Goal: Task Accomplishment & Management: Complete application form

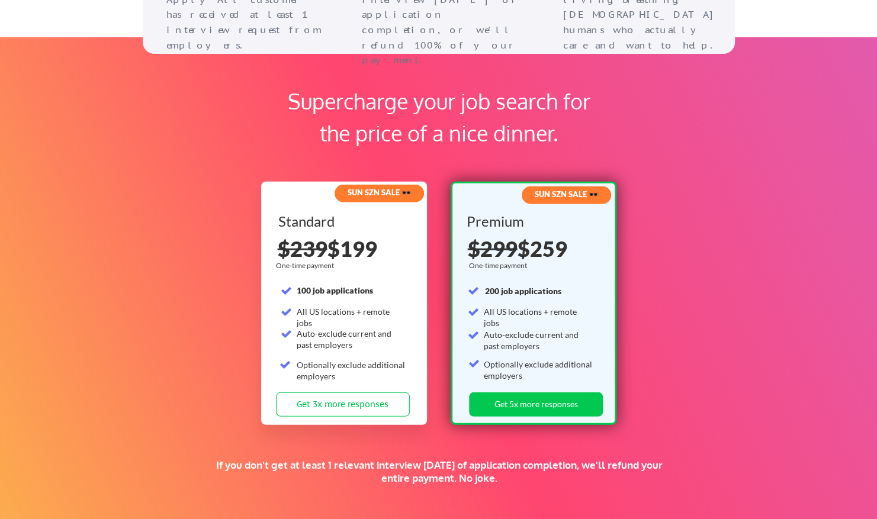
scroll to position [1836, 0]
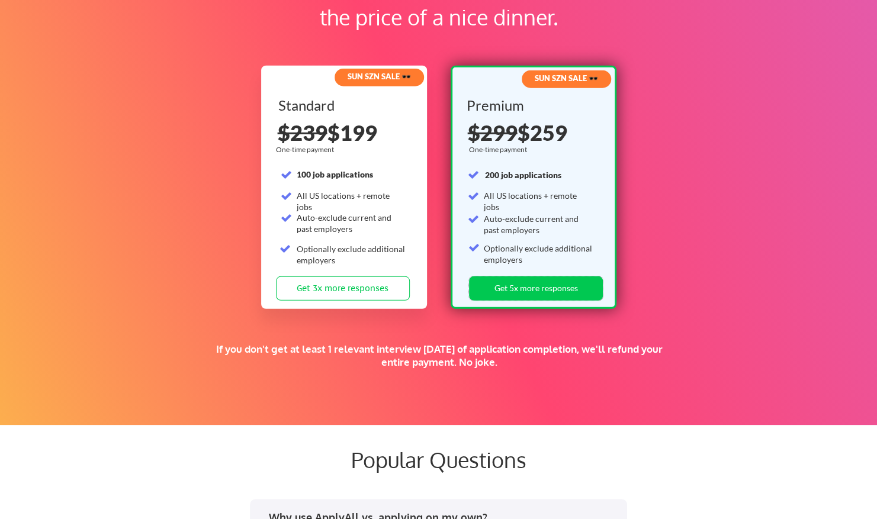
drag, startPoint x: 582, startPoint y: 293, endPoint x: 582, endPoint y: 538, distance: 244.6
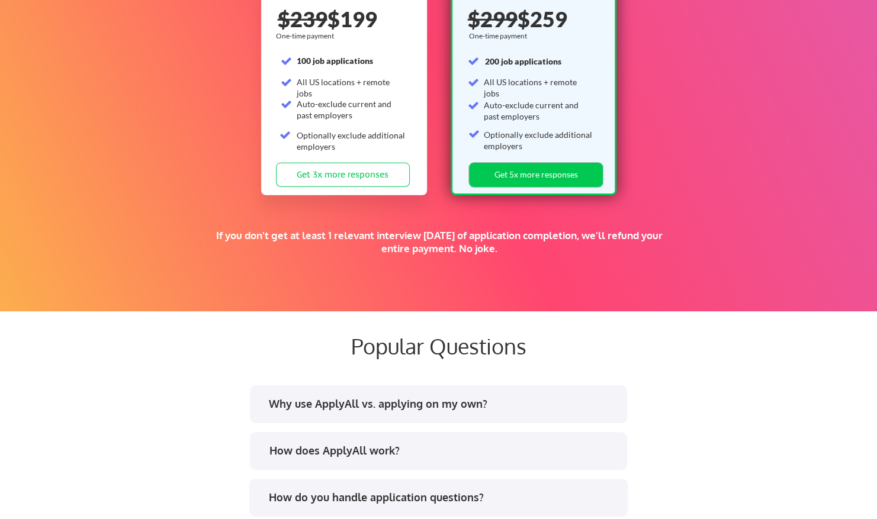
scroll to position [1954, 0]
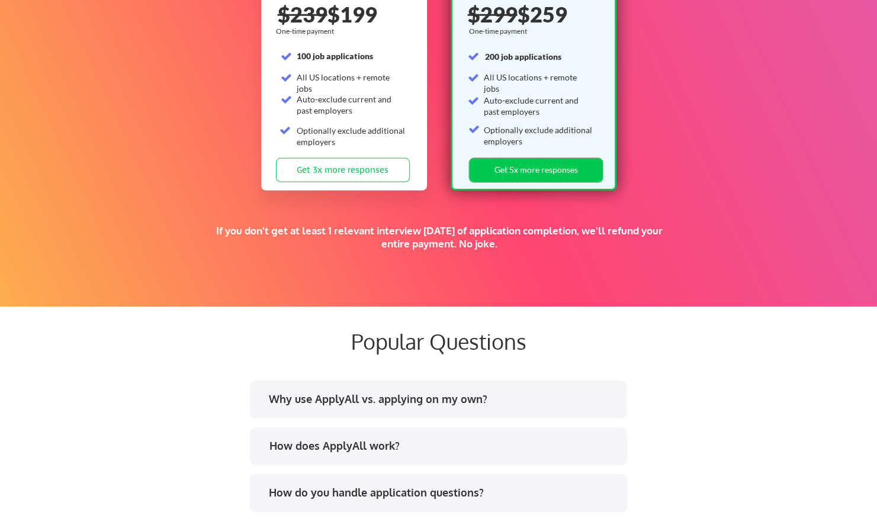
click at [420, 394] on div "Why use ApplyAll vs. applying on my own?" at bounding box center [443, 399] width 348 height 15
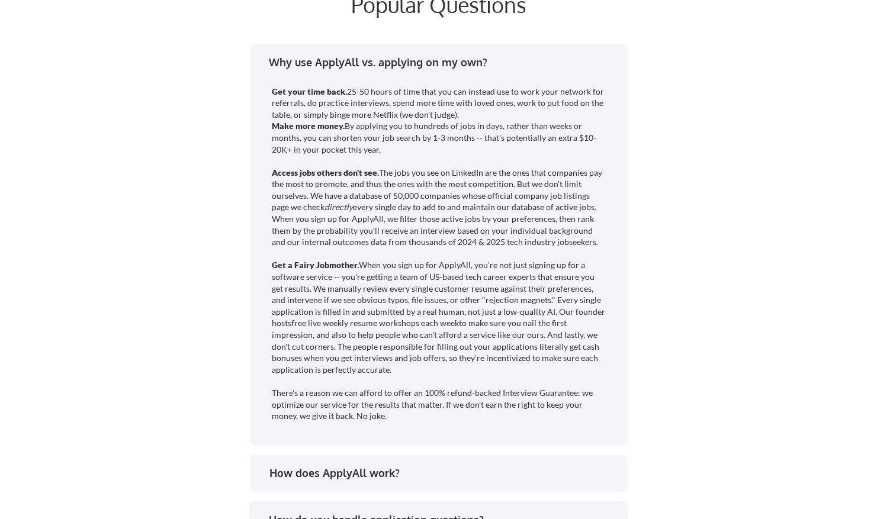
scroll to position [2310, 0]
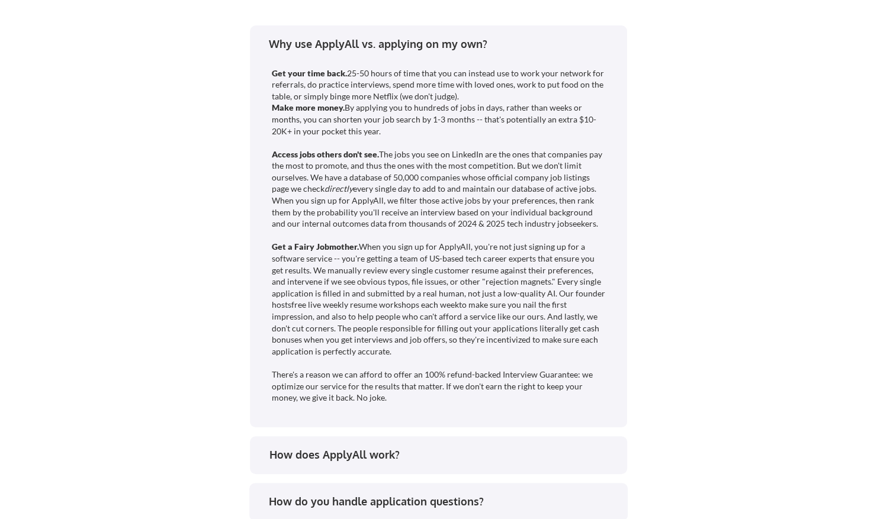
click at [448, 458] on div "How does ApplyAll work?" at bounding box center [443, 455] width 348 height 15
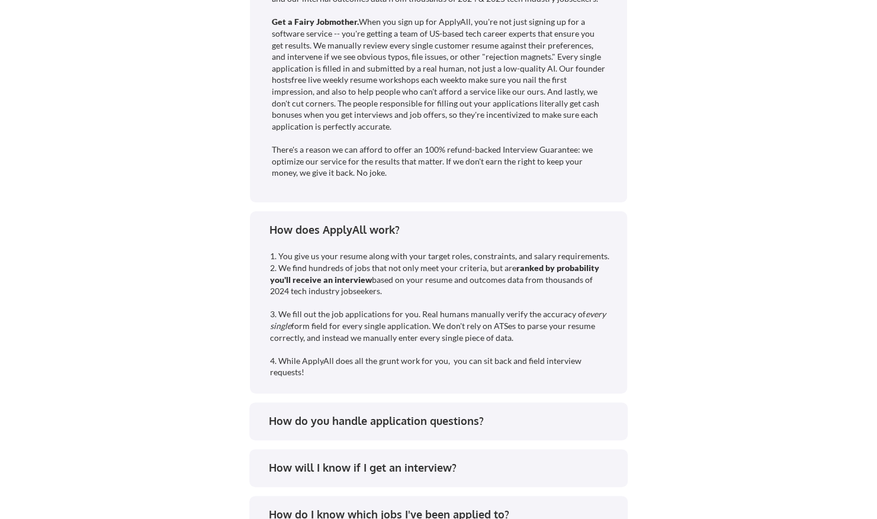
scroll to position [2547, 0]
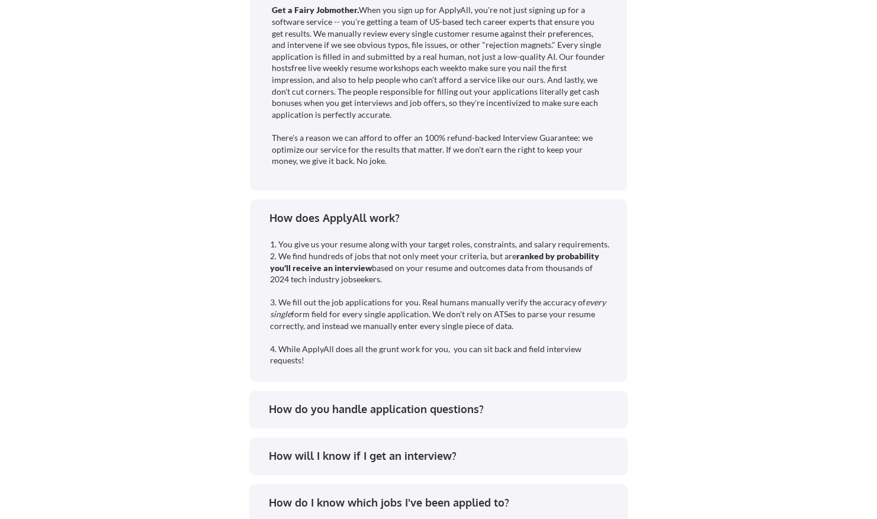
click at [513, 405] on div "How do you handle application questions?" at bounding box center [443, 409] width 348 height 15
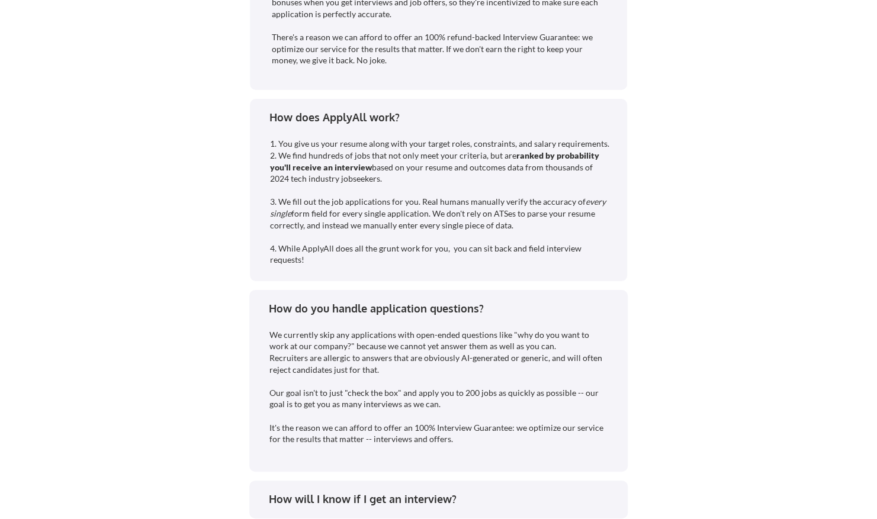
scroll to position [2665, 0]
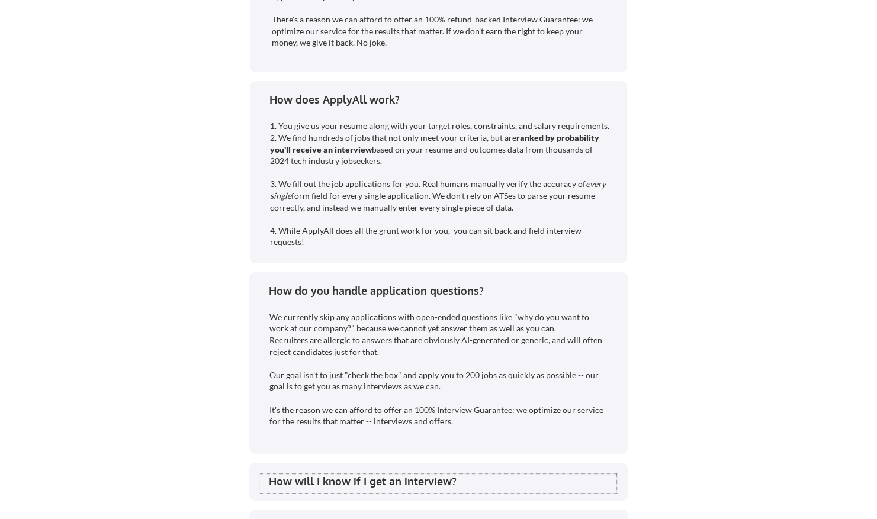
click at [410, 477] on div "How will I know if I get an interview?" at bounding box center [443, 481] width 348 height 15
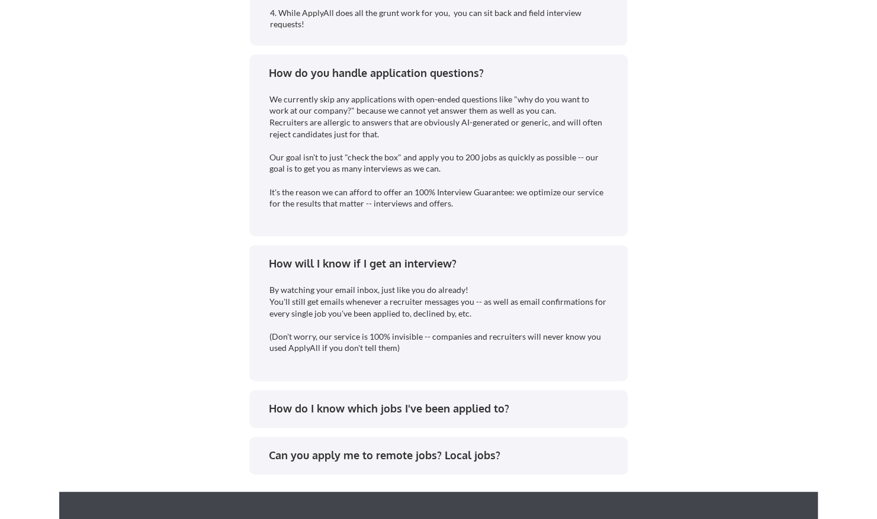
scroll to position [2902, 0]
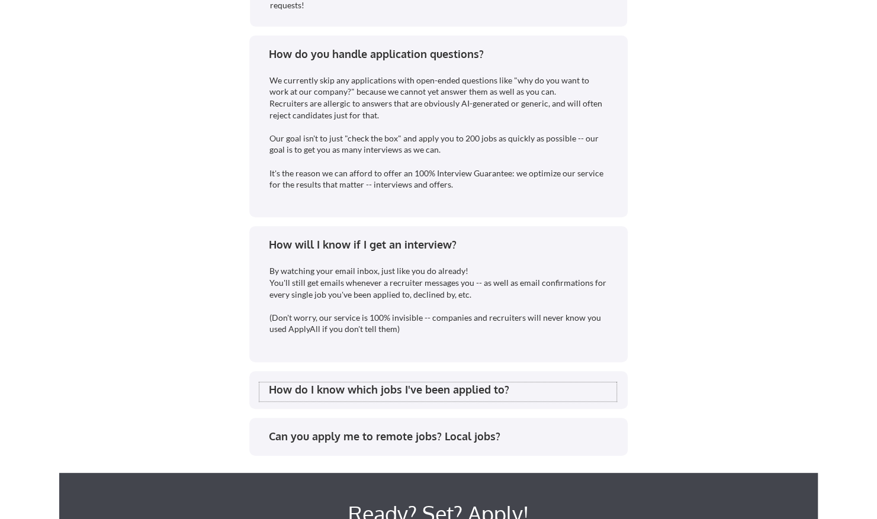
click at [484, 394] on div "How do I know which jobs I've been applied to?" at bounding box center [443, 390] width 348 height 15
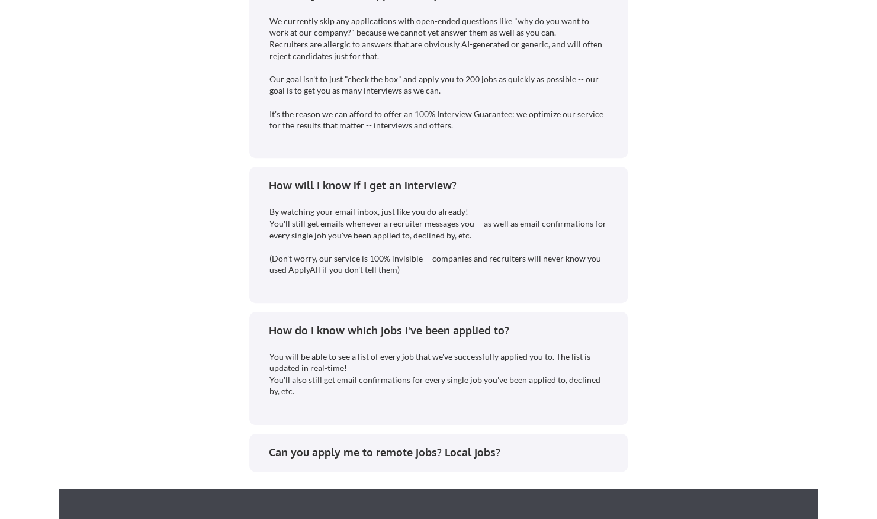
scroll to position [3020, 0]
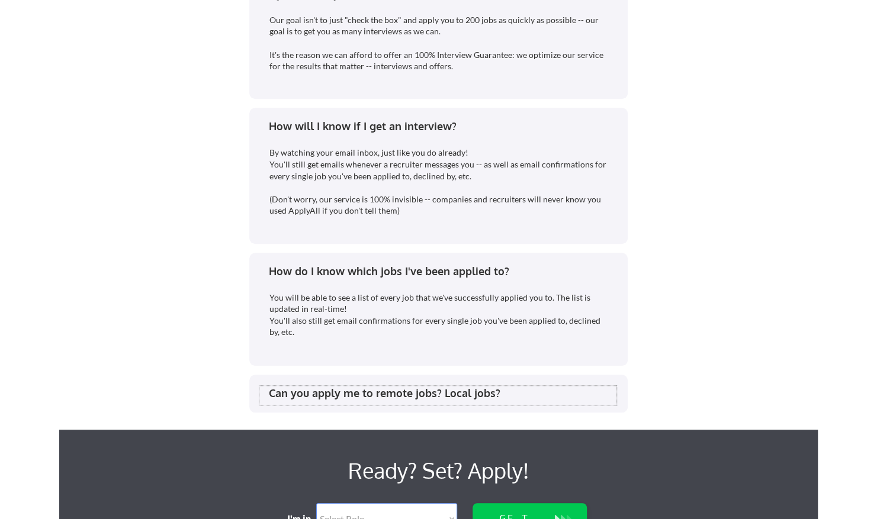
click at [492, 398] on div "Can you apply me to remote jobs? Local jobs?" at bounding box center [443, 393] width 348 height 15
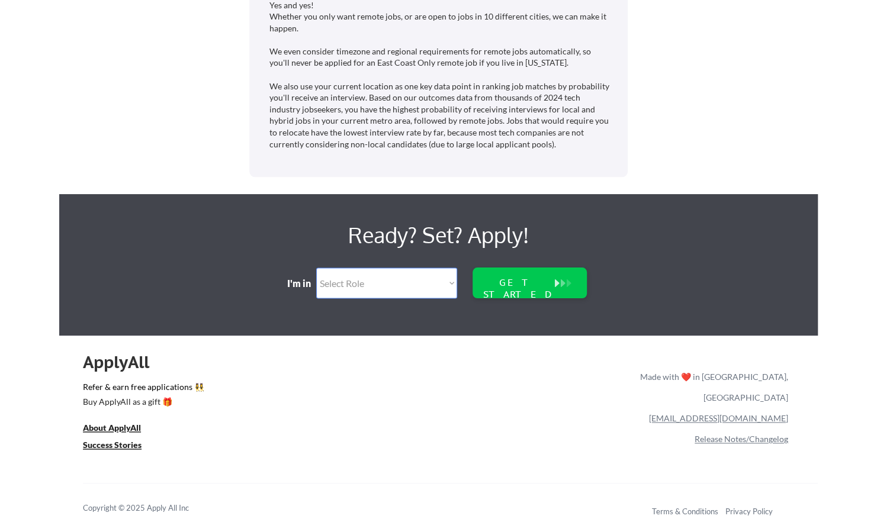
scroll to position [3447, 0]
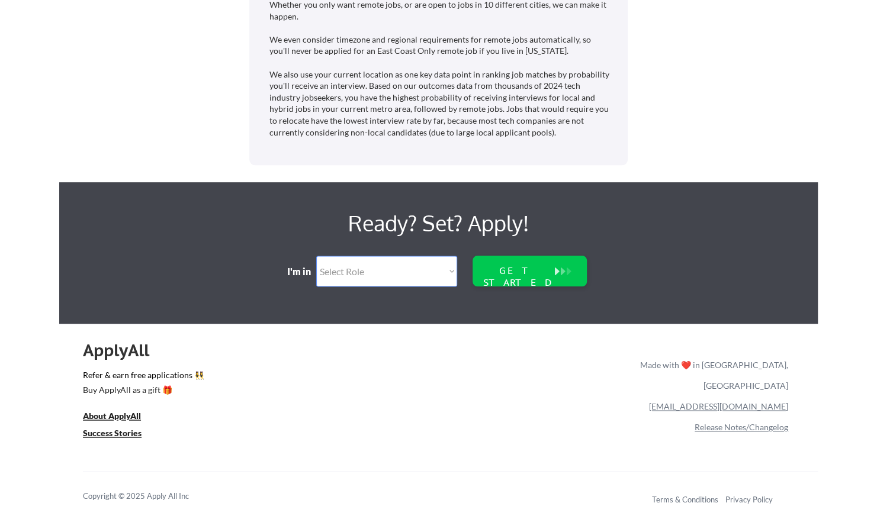
click at [370, 270] on select "Select Role Software Engineering Product Management Customer Success Sales UI/U…" at bounding box center [386, 271] width 141 height 31
select select ""marketing___comms""
click at [316, 256] on select "Select Role Software Engineering Product Management Customer Success Sales UI/U…" at bounding box center [386, 271] width 141 height 31
select select ""marketing___comms""
click at [459, 269] on div "Ready? Set? Apply! I'm in Select Role Software Engineering Product Management C…" at bounding box center [438, 253] width 759 height 142
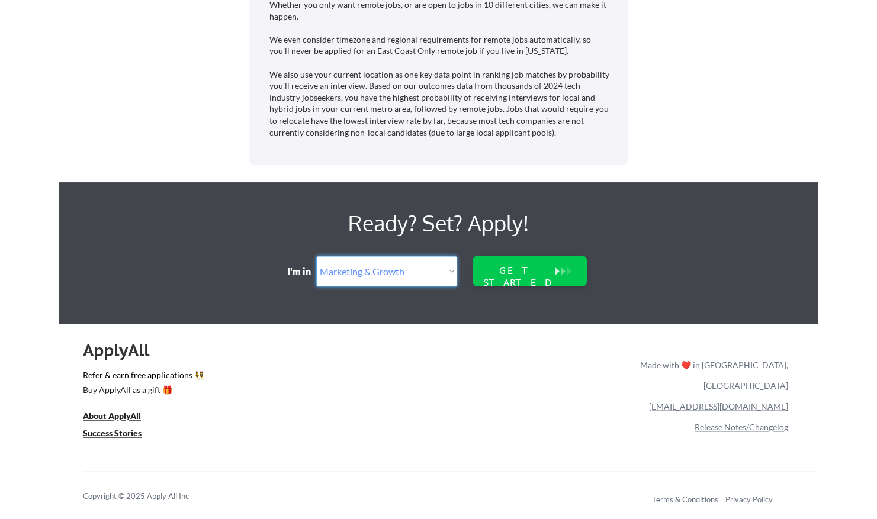
click at [454, 268] on select "Select Role Software Engineering Product Management Customer Success Sales UI/U…" at bounding box center [386, 271] width 141 height 31
click at [532, 407] on div "ApplyAll Refer & earn free applications 👯‍♀️ Buy ApplyAll as a gift 🎁 About App…" at bounding box center [438, 426] width 759 height 188
click at [546, 275] on div "GET STARTED" at bounding box center [518, 276] width 76 height 23
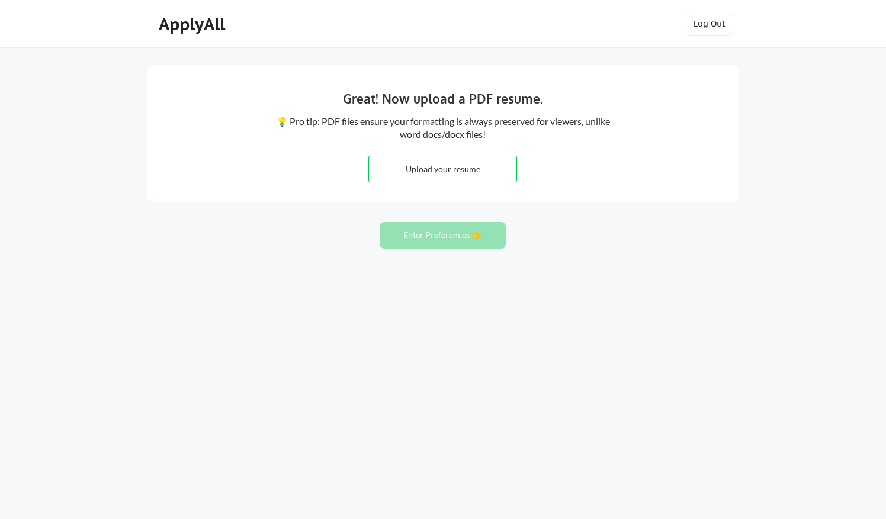
click at [433, 167] on input "file" at bounding box center [442, 168] width 147 height 25
type input "C:\fakepath\Jazmin Acuna Resume (GTM & Sales Enablement).pdf"
click at [451, 236] on button "Enter Preferences 👉" at bounding box center [443, 235] width 126 height 27
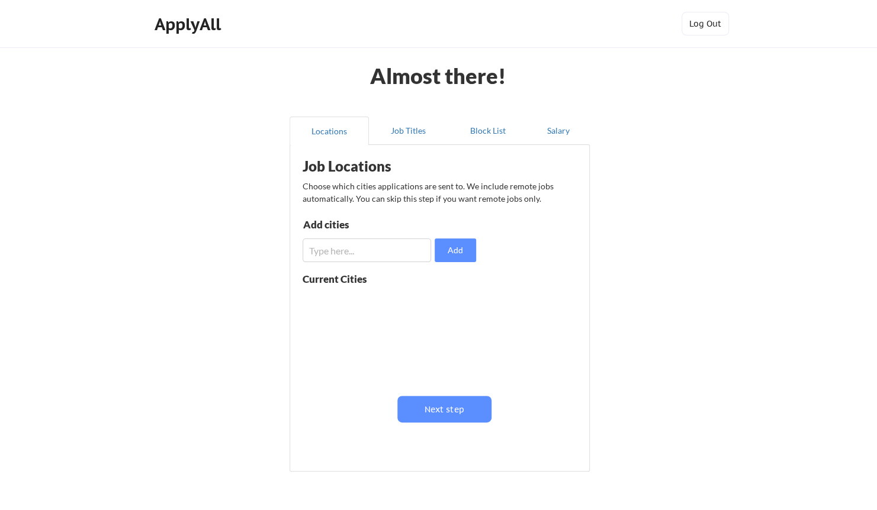
click at [385, 256] on input "input" at bounding box center [367, 251] width 129 height 24
type input "Seattle"
click at [457, 261] on button "Add" at bounding box center [455, 251] width 41 height 24
click at [338, 246] on input "input" at bounding box center [367, 251] width 129 height 24
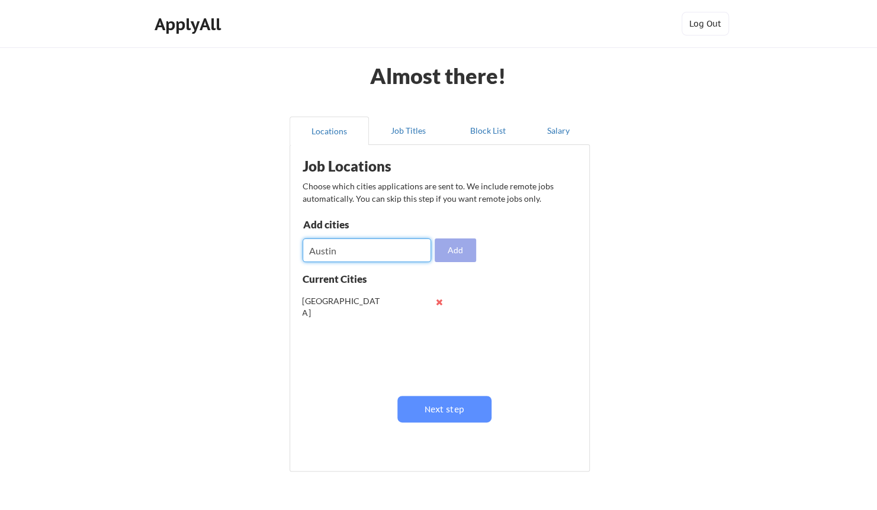
type input "Austin"
click at [465, 252] on button "Add" at bounding box center [455, 251] width 41 height 24
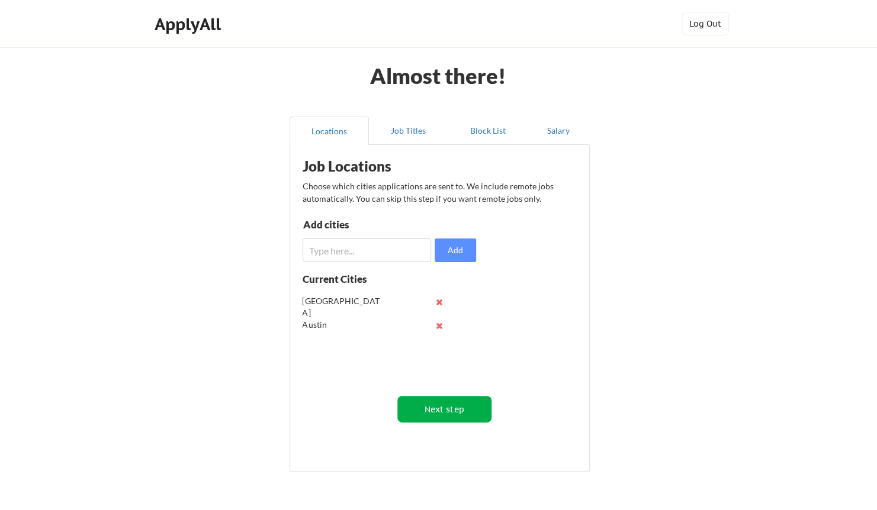
click at [462, 407] on button "Next step" at bounding box center [444, 409] width 94 height 27
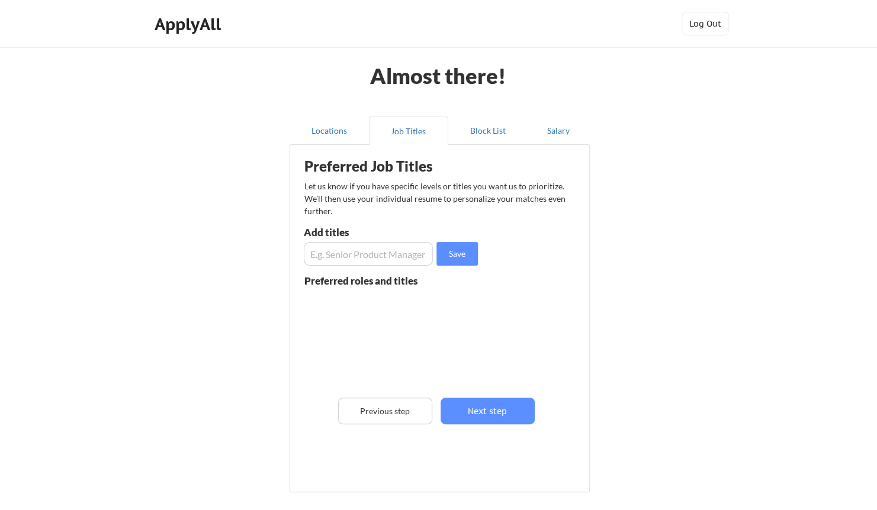
click at [362, 253] on input "input" at bounding box center [369, 254] width 130 height 24
type input "Director Product Marketing"
click at [457, 255] on button "Save" at bounding box center [456, 254] width 41 height 24
click at [374, 256] on input "input" at bounding box center [369, 254] width 130 height 24
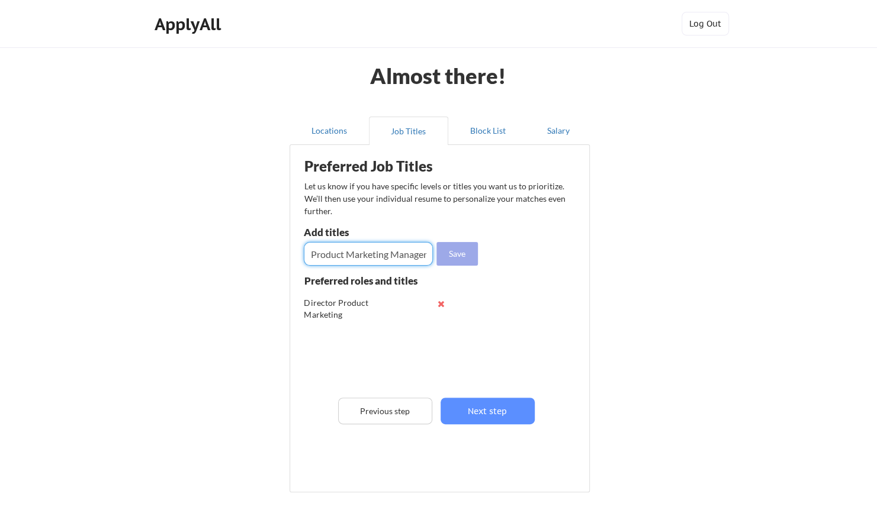
type input "Sr. Product Marketing Manager"
click at [461, 264] on button "Save" at bounding box center [456, 254] width 41 height 24
click at [340, 253] on input "input" at bounding box center [369, 254] width 130 height 24
type input "Sr. GTM Manager"
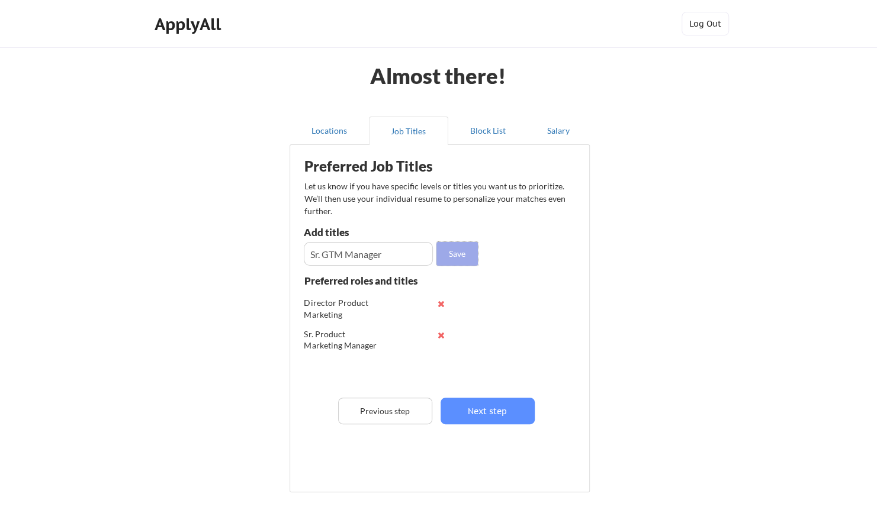
click at [448, 258] on button "Save" at bounding box center [456, 254] width 41 height 24
click at [347, 251] on input "input" at bounding box center [369, 254] width 130 height 24
type input "Director GTM Manager"
click at [461, 248] on button "Save" at bounding box center [456, 254] width 41 height 24
click at [365, 243] on input "input" at bounding box center [369, 254] width 130 height 24
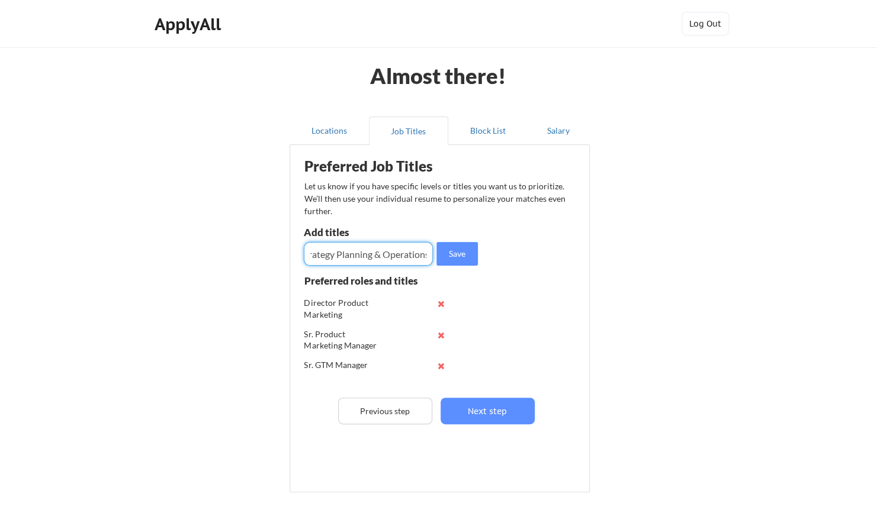
scroll to position [0, 50]
type input "Director Strategy Planning & Operations"
click at [458, 255] on button "Save" at bounding box center [456, 254] width 41 height 24
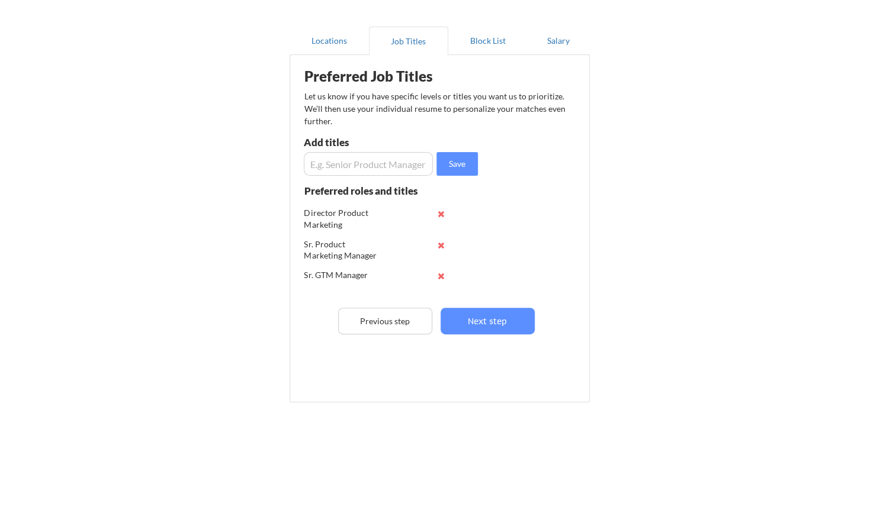
scroll to position [91, 0]
click at [330, 159] on input "input" at bounding box center [369, 164] width 130 height 24
type input "Principal PMM"
click at [457, 163] on button "Save" at bounding box center [456, 164] width 41 height 24
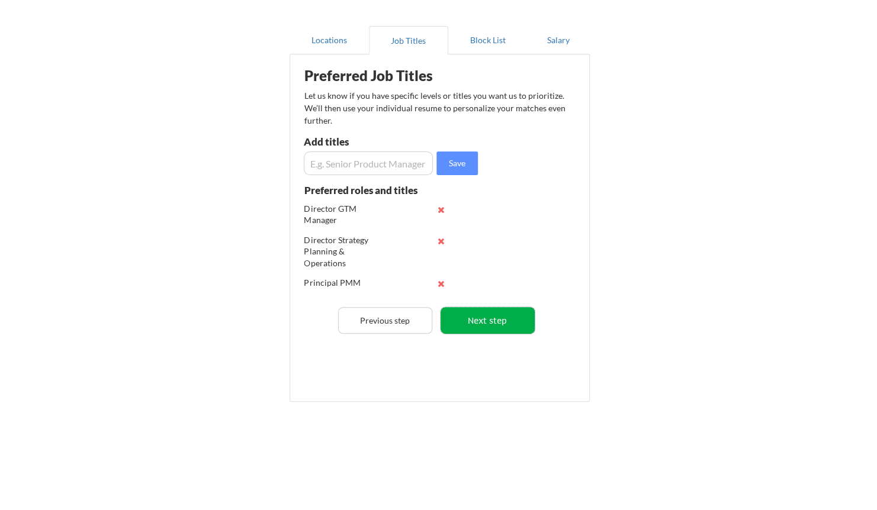
click at [515, 313] on button "Next step" at bounding box center [488, 320] width 94 height 27
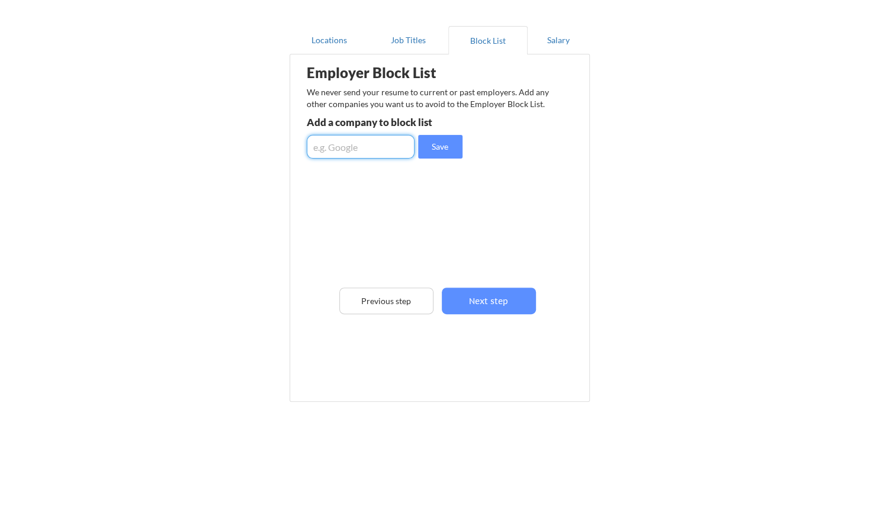
click at [351, 146] on input "input" at bounding box center [361, 147] width 108 height 24
type input "Amazon"
click at [445, 153] on button "Save" at bounding box center [440, 147] width 44 height 24
click at [387, 147] on input "input" at bounding box center [361, 147] width 108 height 24
type input "AMD"
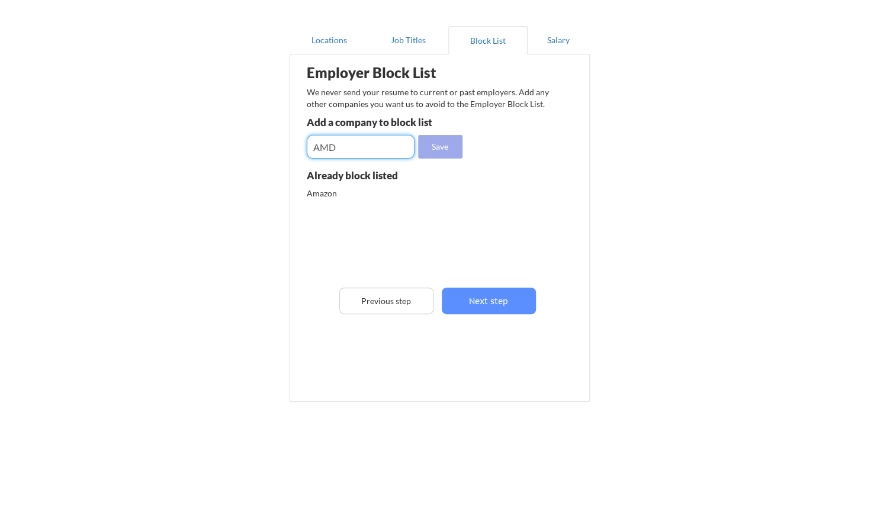
click at [442, 152] on button "Save" at bounding box center [440, 147] width 44 height 24
click at [380, 150] on input "input" at bounding box center [361, 147] width 108 height 24
type input "Lumen Technologies"
click at [443, 150] on button "Save" at bounding box center [440, 147] width 44 height 24
click at [318, 143] on input "input" at bounding box center [361, 147] width 108 height 24
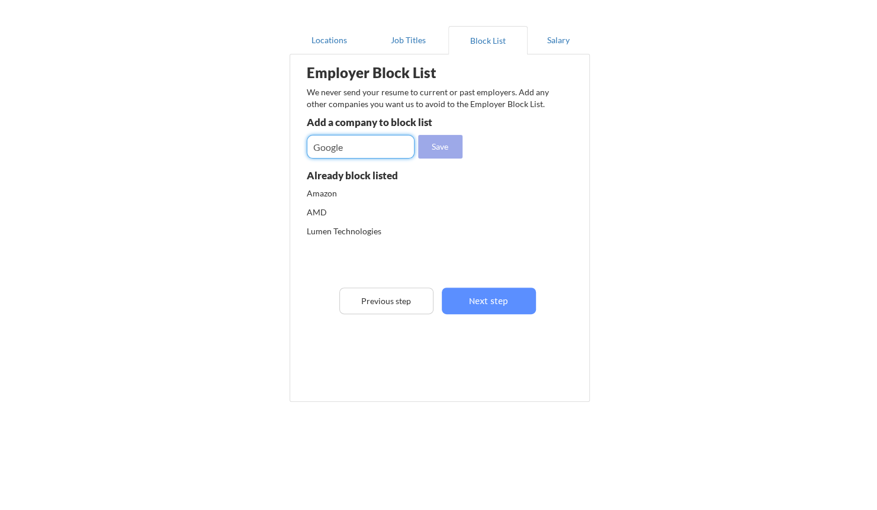
type input "Google"
click at [444, 147] on button "Save" at bounding box center [440, 147] width 44 height 24
click at [390, 157] on input "input" at bounding box center [361, 147] width 108 height 24
type input "Dell Technologies"
click at [435, 137] on button "Save" at bounding box center [440, 147] width 44 height 24
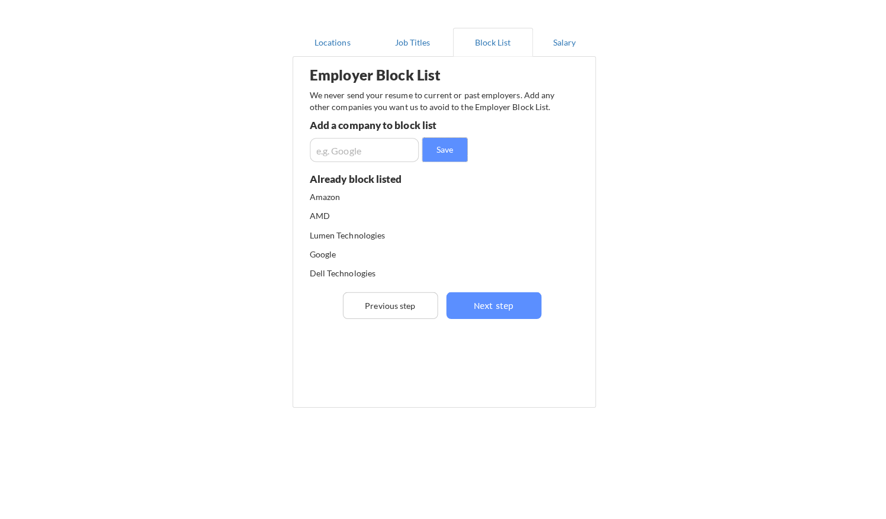
scroll to position [0, 0]
click at [466, 300] on button "Next step" at bounding box center [489, 301] width 94 height 27
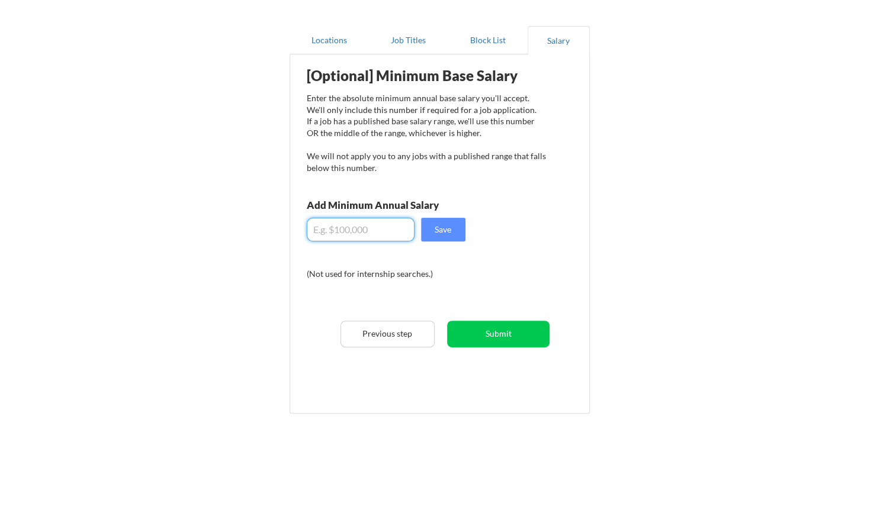
click at [386, 237] on input "input" at bounding box center [361, 230] width 108 height 24
type input "$180,000"
click at [455, 226] on button "Save" at bounding box center [443, 230] width 44 height 24
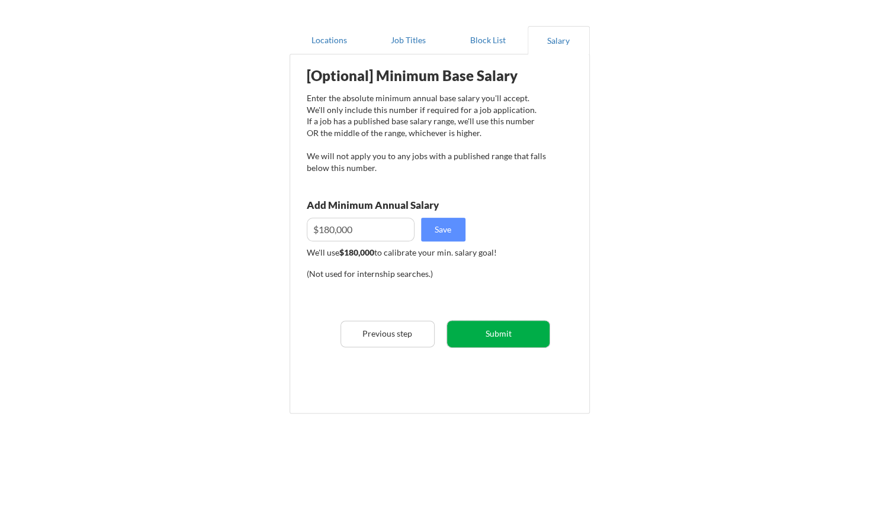
click at [489, 341] on button "Submit" at bounding box center [498, 334] width 102 height 27
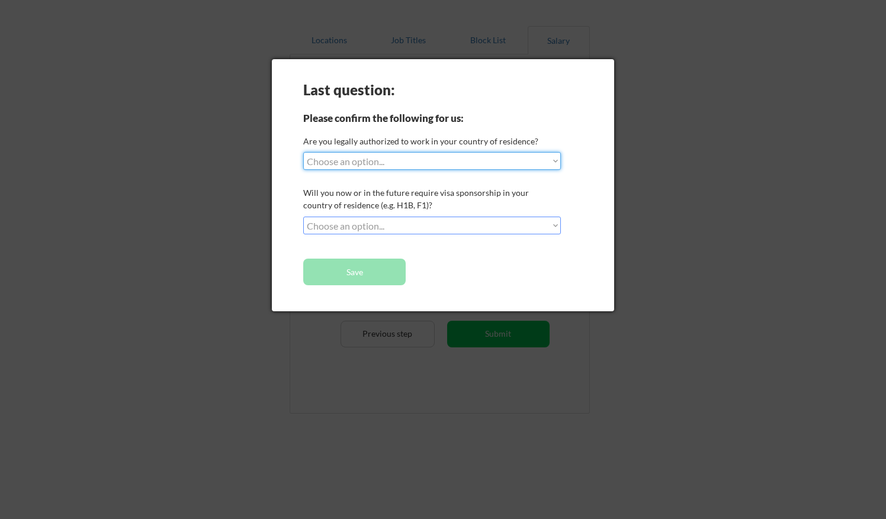
click at [449, 158] on select "Choose an option... Yes, I am a US Citizen Yes, I am a Canadian Citizen Yes, I …" at bounding box center [432, 161] width 258 height 18
select select ""yes__i_am_a_us_citizen""
click at [303, 152] on select "Choose an option... Yes, I am a US Citizen Yes, I am a Canadian Citizen Yes, I …" at bounding box center [432, 161] width 258 height 18
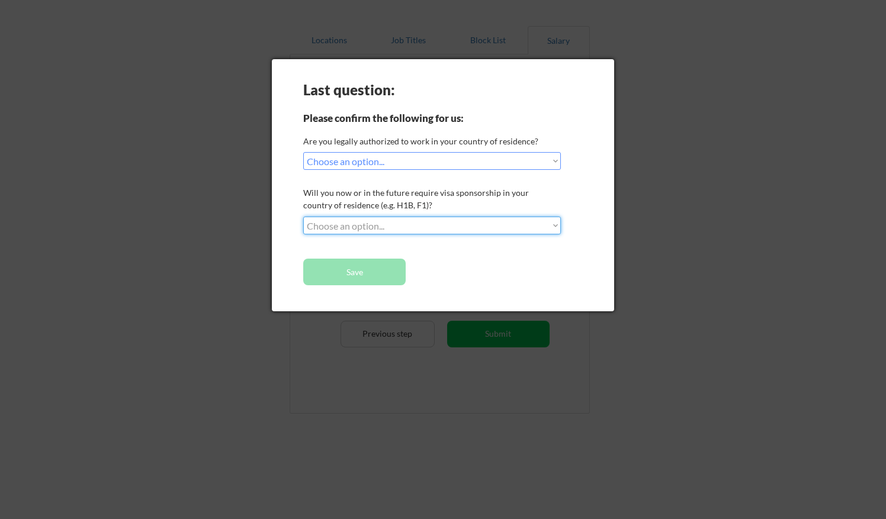
click at [373, 217] on select "Choose an option... No, I will not need sponsorship Yes, I will need sponsorship" at bounding box center [432, 226] width 258 height 18
select select ""no__i_will_not_need_sponsorship""
click at [303, 217] on select "Choose an option... No, I will not need sponsorship Yes, I will need sponsorship" at bounding box center [432, 226] width 258 height 18
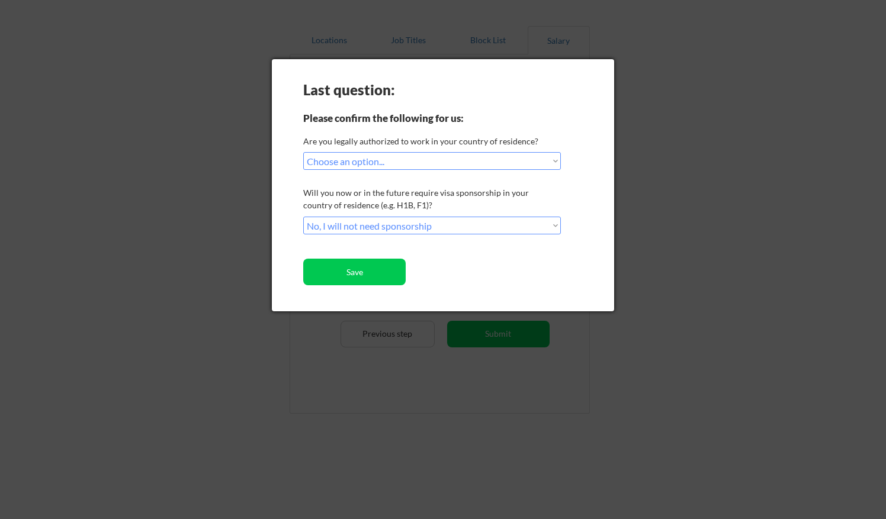
click at [397, 287] on div "Last question: Please confirm the following for us: Are you legally authorized …" at bounding box center [443, 185] width 342 height 252
click at [352, 275] on button "Save" at bounding box center [354, 272] width 102 height 27
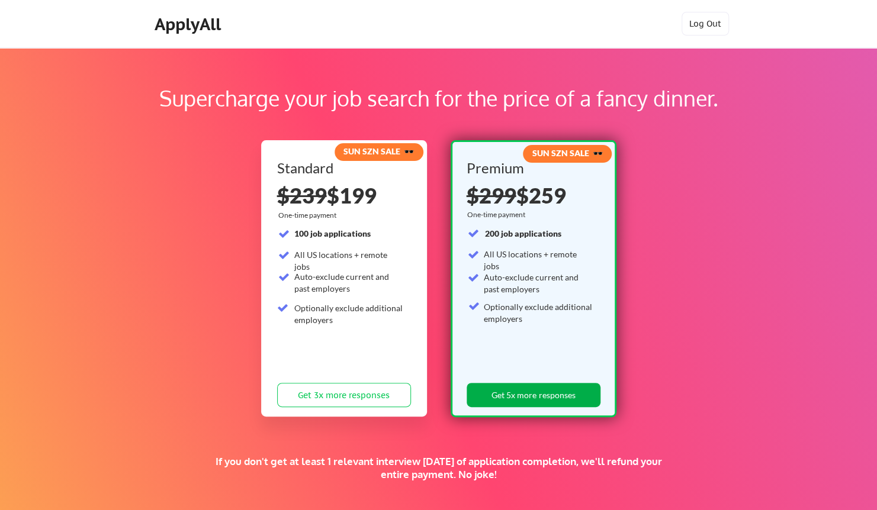
click at [514, 398] on button "Get 5x more responses" at bounding box center [534, 395] width 134 height 24
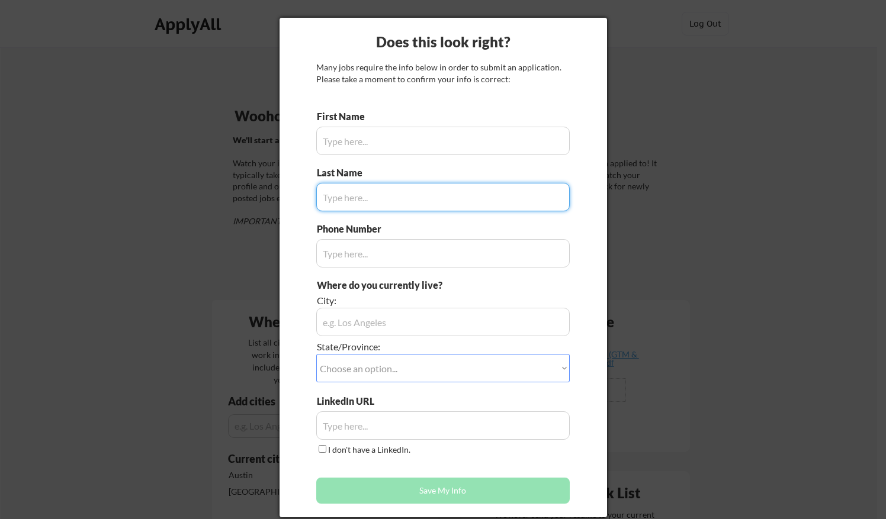
type input "[PERSON_NAME]"
type input "[PHONE_NUMBER]"
type input "[PERSON_NAME]"
click at [357, 323] on input "input" at bounding box center [442, 322] width 253 height 28
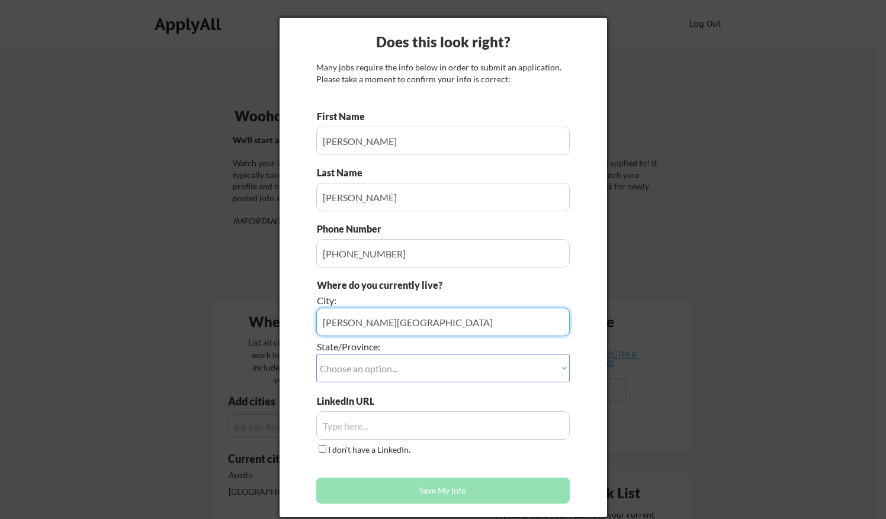
type input "[PERSON_NAME][GEOGRAPHIC_DATA]"
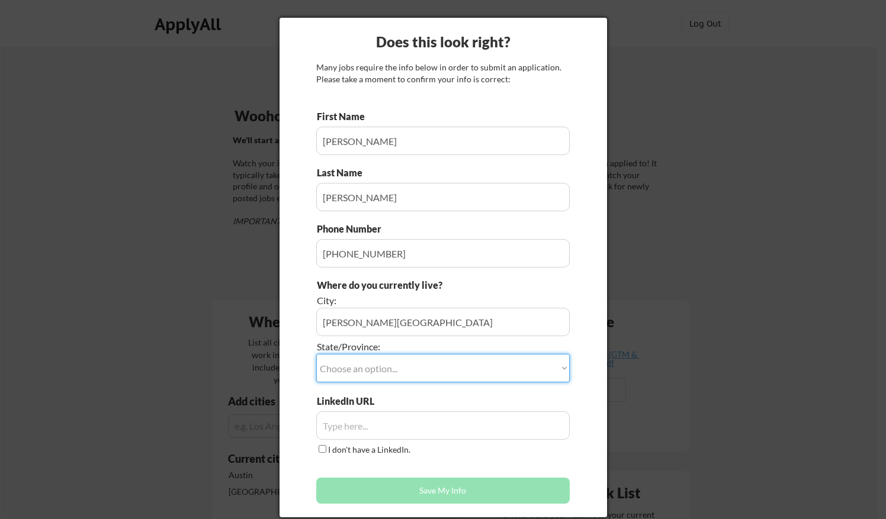
select select ""[US_STATE]""
click at [387, 436] on input "input" at bounding box center [442, 426] width 253 height 28
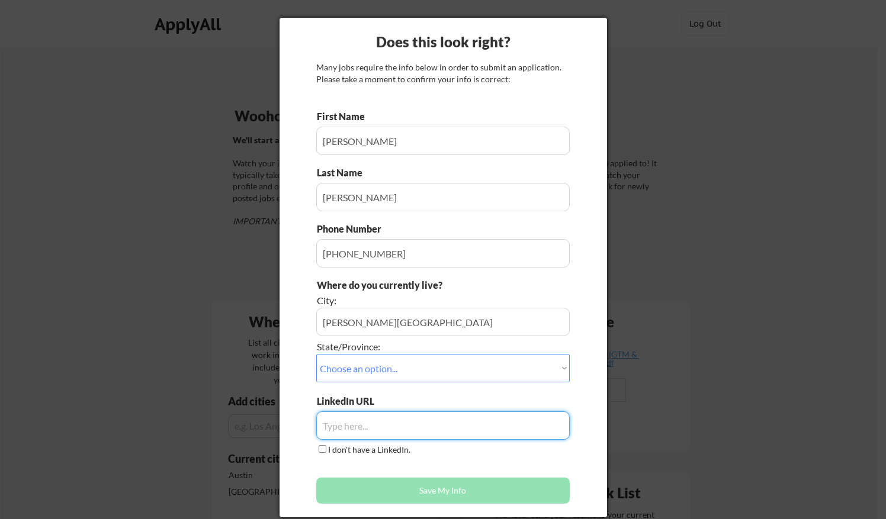
paste input "[URL][DOMAIN_NAME]"
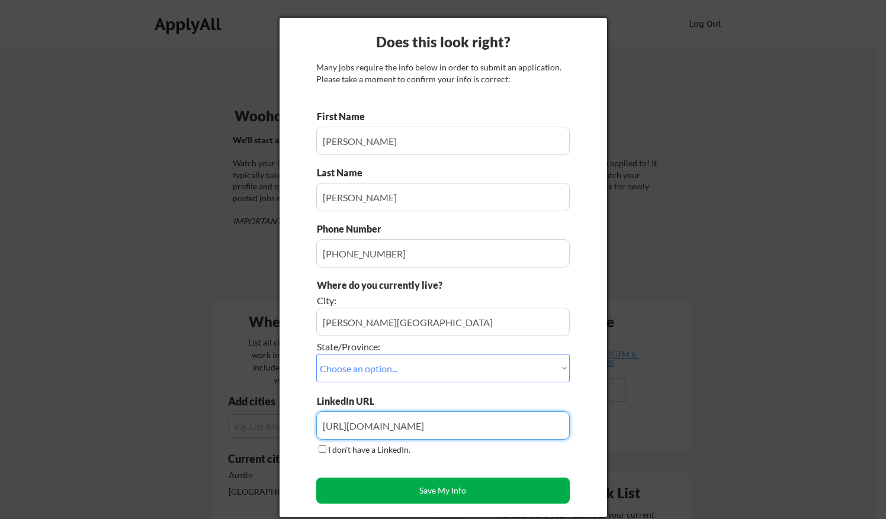
type input "[URL][DOMAIN_NAME]"
click at [445, 488] on button "Save My Info" at bounding box center [442, 491] width 253 height 26
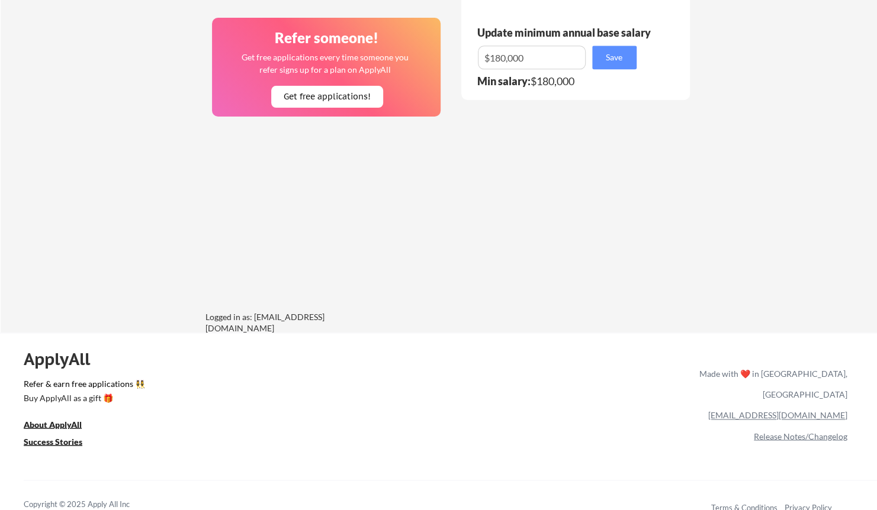
scroll to position [900, 0]
